Goal: Information Seeking & Learning: Learn about a topic

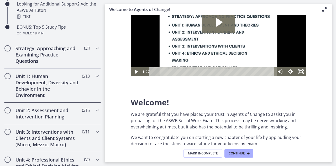
scroll to position [315, 0]
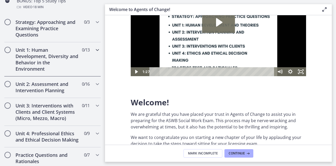
click at [72, 60] on h2 "Unit 1: Human Development, Diversity and Behavior in the Environment" at bounding box center [48, 59] width 64 height 25
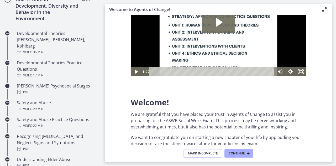
scroll to position [131, 0]
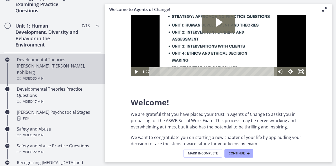
click at [45, 65] on div "Developmental Theories: [PERSON_NAME], [PERSON_NAME], Kohlberg Video · 35 min" at bounding box center [58, 68] width 82 height 25
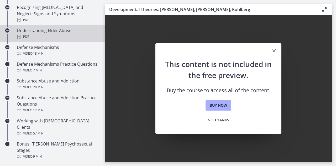
scroll to position [289, 0]
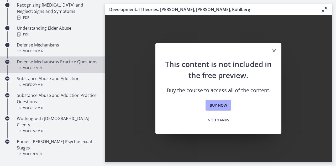
click at [65, 68] on div "Video · 7 min" at bounding box center [58, 68] width 82 height 6
click at [67, 68] on div "Video · 7 min" at bounding box center [58, 68] width 82 height 6
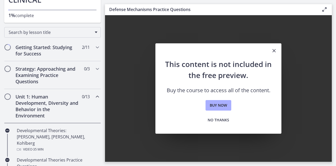
scroll to position [53, 0]
